Goal: Transaction & Acquisition: Purchase product/service

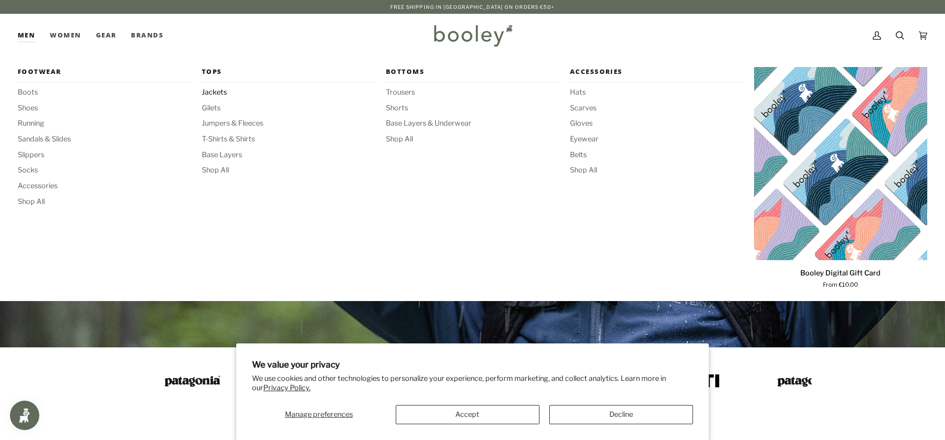
click at [214, 91] on span "Jackets" at bounding box center [288, 92] width 173 height 11
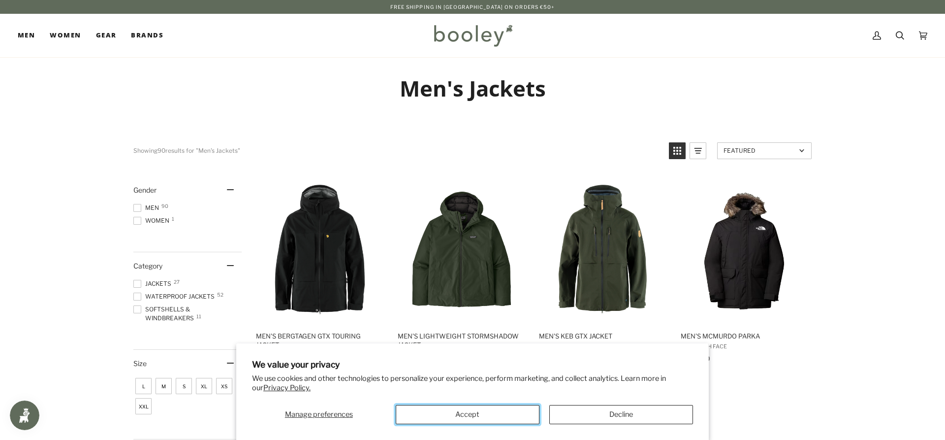
click at [505, 411] on button "Accept" at bounding box center [468, 414] width 144 height 19
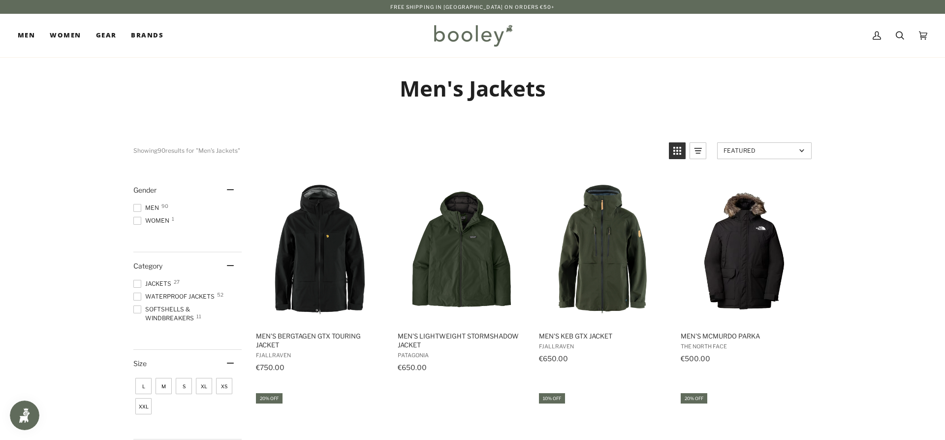
click at [140, 296] on span at bounding box center [137, 296] width 8 height 8
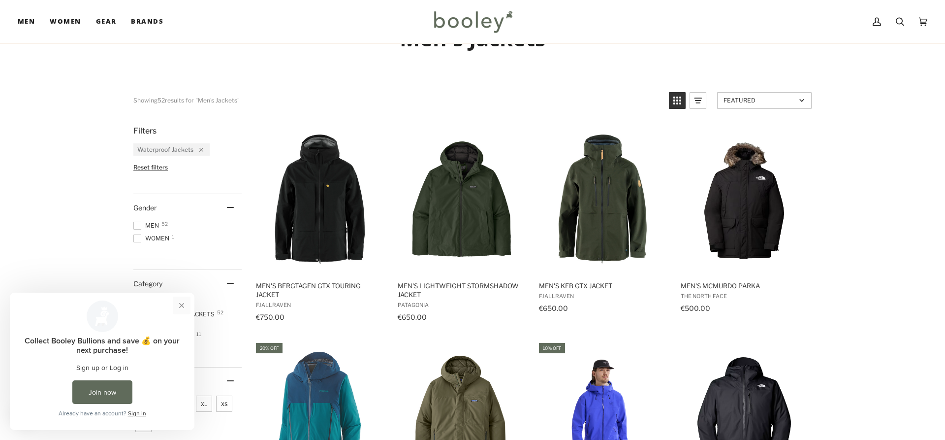
click at [181, 305] on button "Close prompt" at bounding box center [182, 305] width 18 height 18
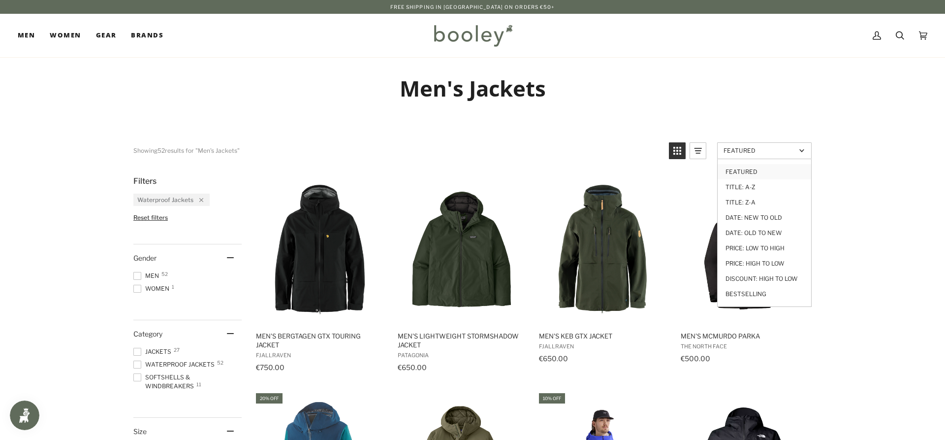
click at [767, 151] on span "Featured" at bounding box center [760, 150] width 72 height 7
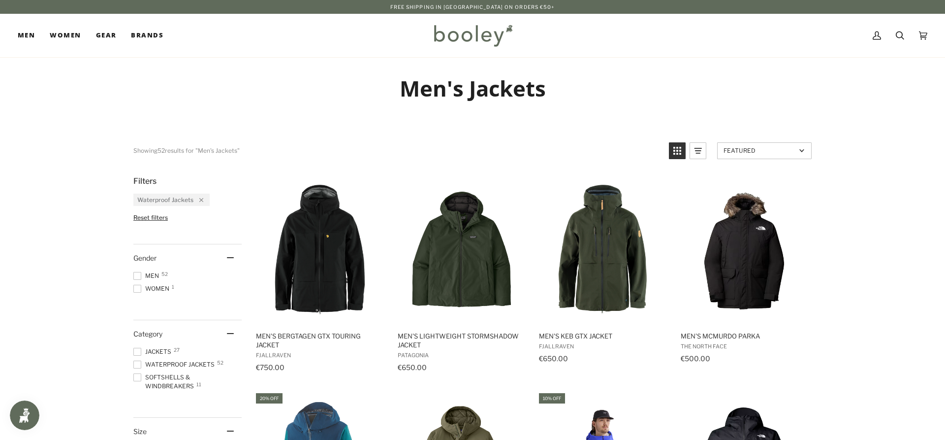
click at [765, 151] on span "Featured" at bounding box center [760, 150] width 72 height 7
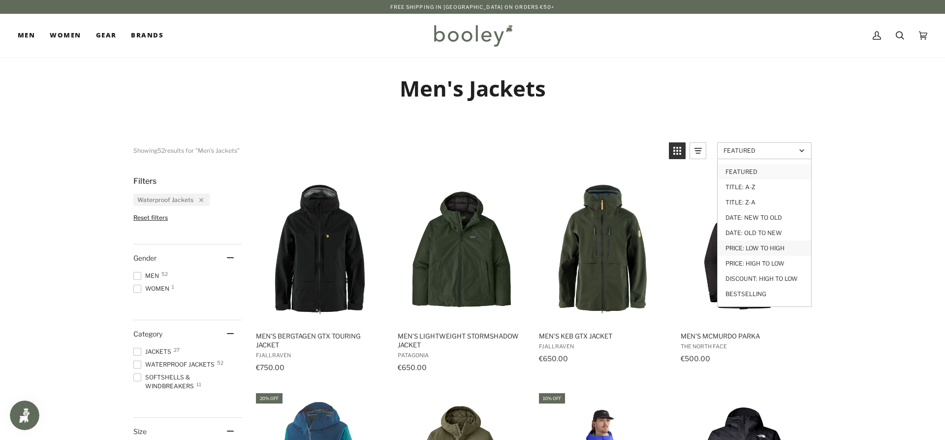
click at [761, 245] on link "Price: Low to High" at bounding box center [765, 247] width 94 height 15
